Goal: Transaction & Acquisition: Subscribe to service/newsletter

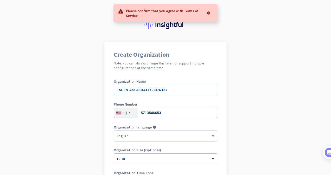
scroll to position [71, 0]
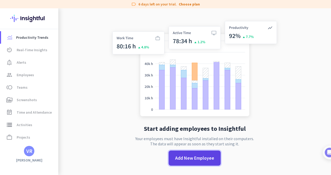
click at [187, 164] on span at bounding box center [195, 158] width 52 height 13
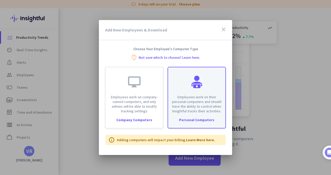
click at [192, 104] on p "Employees work on their personal computers and should have the ability to contr…" at bounding box center [196, 104] width 51 height 19
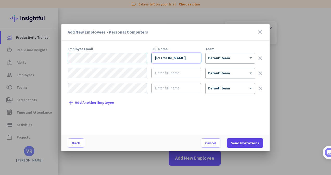
type input "[PERSON_NAME]"
click at [243, 144] on span "Send Invitations" at bounding box center [245, 143] width 28 height 5
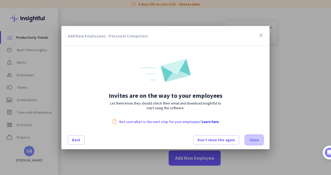
click at [256, 142] on span "Close" at bounding box center [254, 140] width 9 height 5
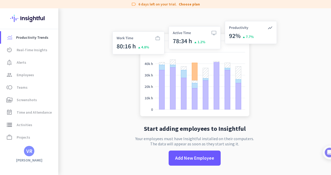
click at [28, 153] on div "VR" at bounding box center [29, 151] width 6 height 5
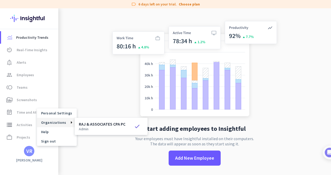
click at [85, 124] on h3 "RAJ & ASSOCIATES CPA PC" at bounding box center [102, 124] width 47 height 4
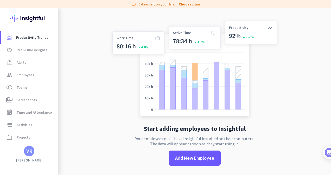
click at [26, 156] on div "VR" at bounding box center [29, 151] width 10 height 10
click at [64, 116] on span "Personal Settings" at bounding box center [57, 113] width 40 height 9
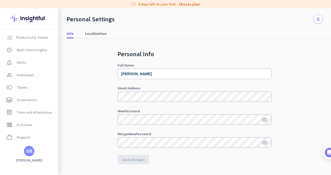
click at [25, 18] on img at bounding box center [29, 18] width 38 height 20
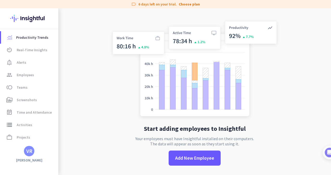
scroll to position [8, 0]
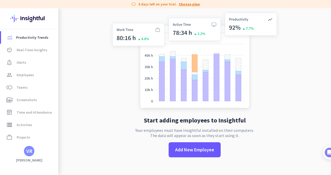
click at [192, 5] on link "Choose plan" at bounding box center [189, 4] width 21 height 5
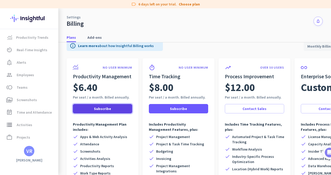
click at [110, 109] on span "Subscribe" at bounding box center [102, 108] width 17 height 5
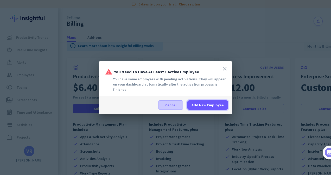
drag, startPoint x: 203, startPoint y: 104, endPoint x: 179, endPoint y: 106, distance: 24.3
click at [179, 106] on div "Cancel Add New Employee" at bounding box center [193, 105] width 70 height 9
click at [179, 106] on span at bounding box center [171, 105] width 24 height 13
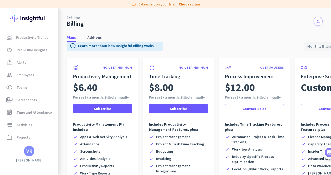
click at [316, 21] on icon "notifications" at bounding box center [318, 21] width 4 height 4
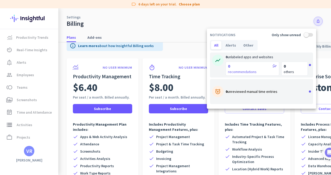
click at [33, 154] on div at bounding box center [165, 87] width 331 height 175
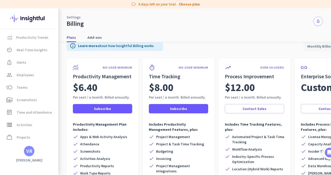
click at [26, 155] on div "VR" at bounding box center [29, 151] width 10 height 10
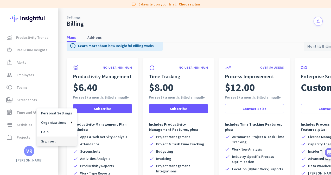
click at [50, 140] on span "Sign out" at bounding box center [57, 141] width 32 height 5
